Goal: Find specific page/section: Find specific page/section

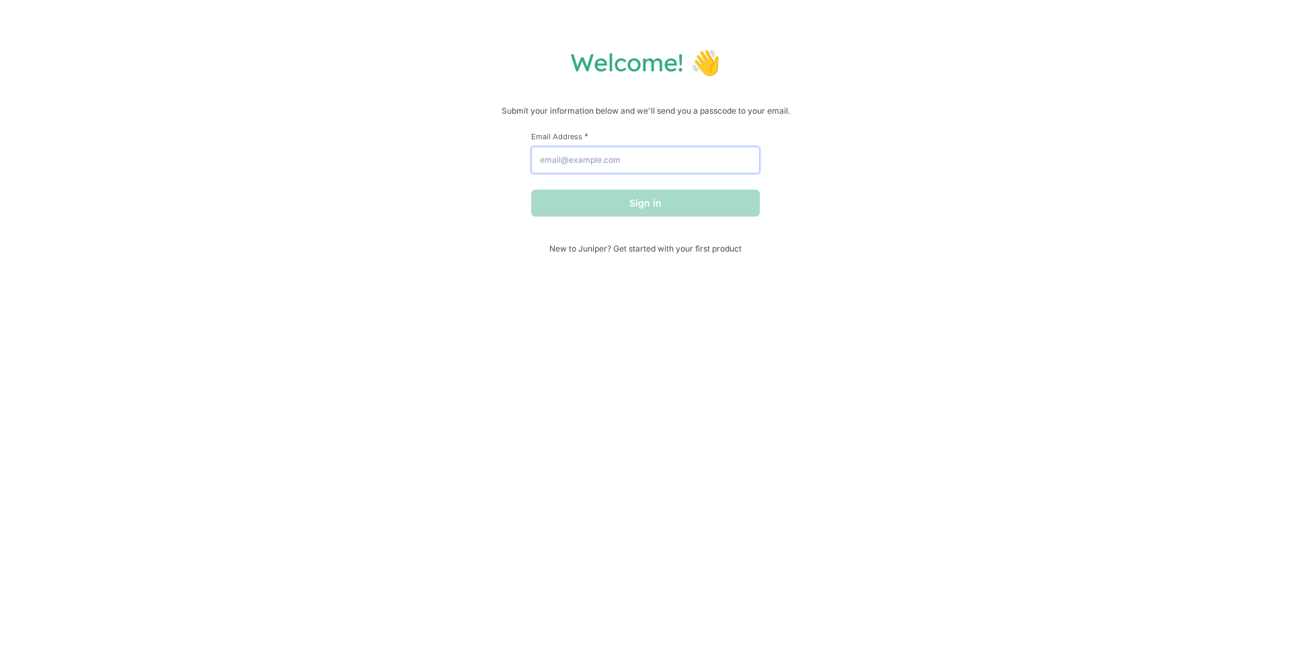
click at [619, 165] on input "Email Address *" at bounding box center [645, 160] width 229 height 27
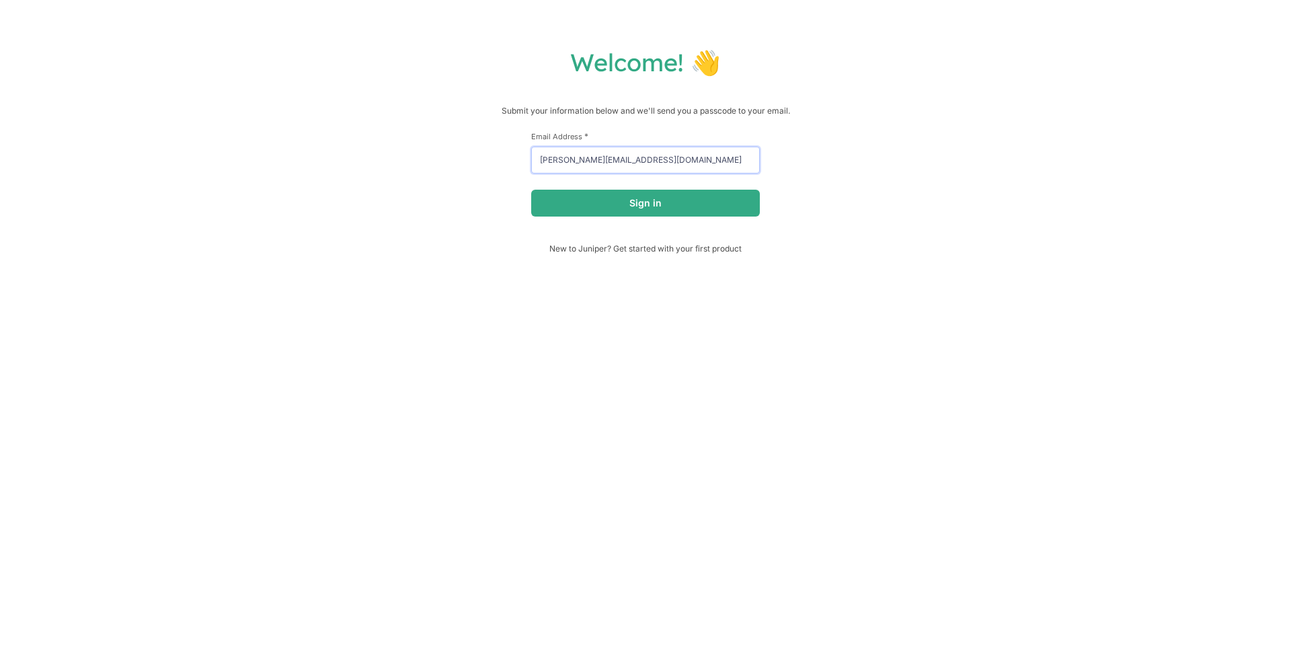
type input "[PERSON_NAME][EMAIL_ADDRESS][DOMAIN_NAME]"
click at [531, 190] on button "Sign in" at bounding box center [645, 203] width 229 height 27
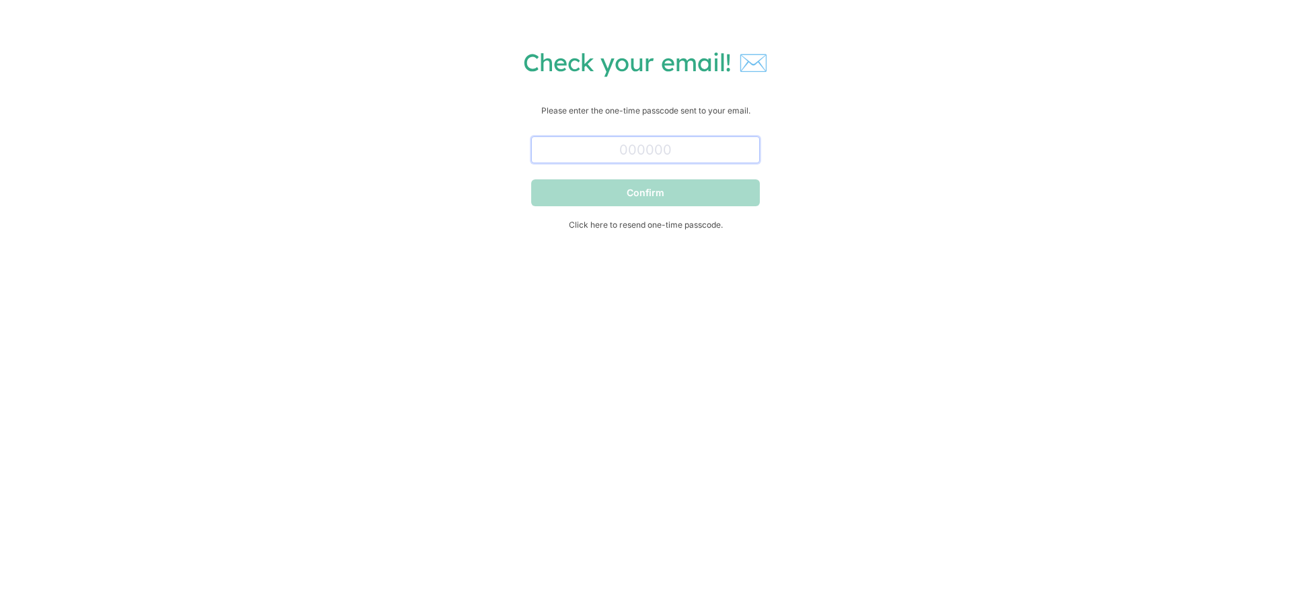
click at [662, 148] on input "text" at bounding box center [645, 149] width 229 height 27
paste input "979265"
type input "979265"
click at [655, 196] on button "Confirm" at bounding box center [645, 193] width 229 height 27
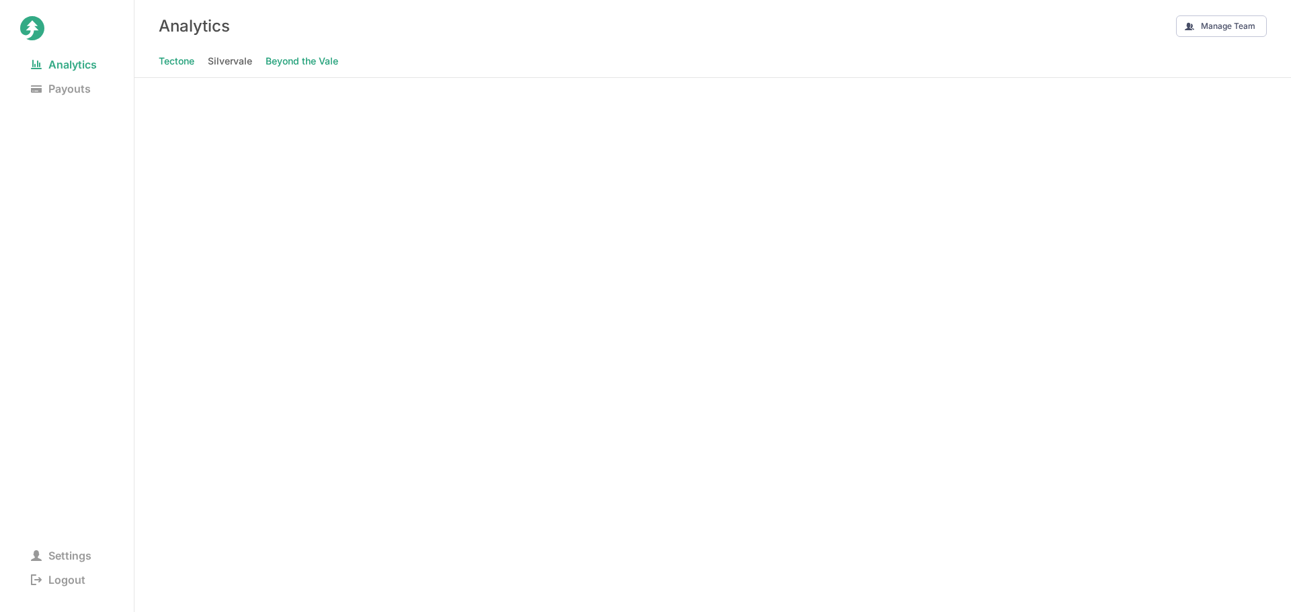
click at [298, 61] on Vale "Beyond the Vale" at bounding box center [302, 61] width 73 height 19
click at [387, 63] on Talent "Mythic Talent" at bounding box center [382, 61] width 61 height 19
